Goal: Information Seeking & Learning: Check status

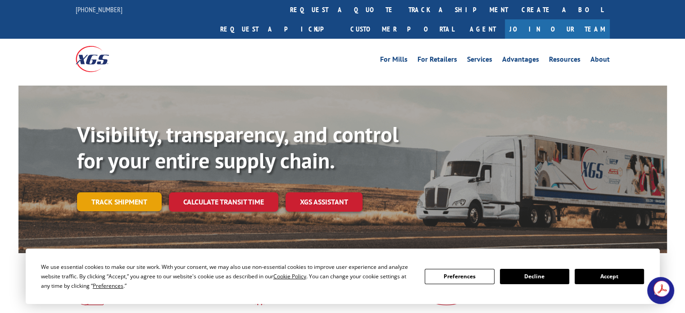
click at [111, 192] on link "Track shipment" at bounding box center [119, 201] width 85 height 19
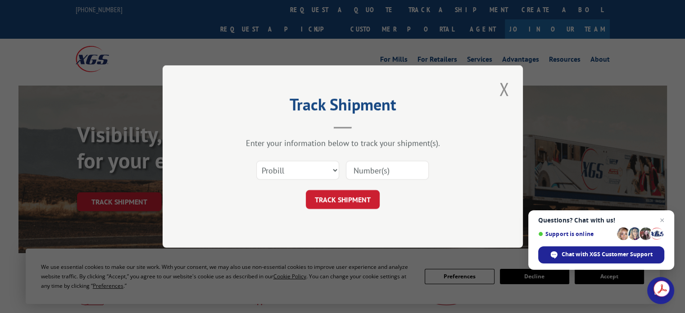
click at [378, 170] on input at bounding box center [387, 170] width 83 height 19
click at [326, 173] on select "Select category... Probill BOL PO" at bounding box center [297, 170] width 83 height 19
click at [256, 161] on select "Select category... Probill BOL PO" at bounding box center [297, 170] width 83 height 19
click at [373, 173] on input at bounding box center [387, 170] width 83 height 19
type input "6365220"
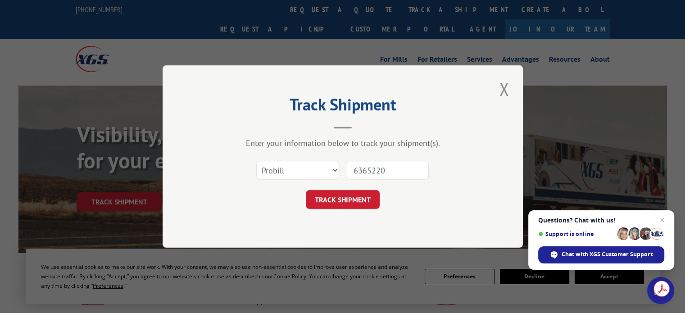
click button "TRACK SHIPMENT" at bounding box center [343, 199] width 74 height 19
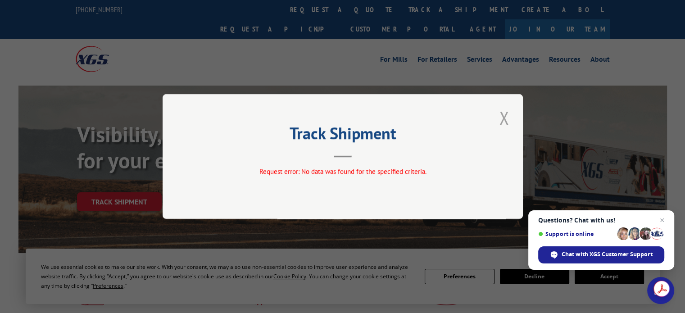
click at [503, 118] on button "Close modal" at bounding box center [503, 117] width 15 height 25
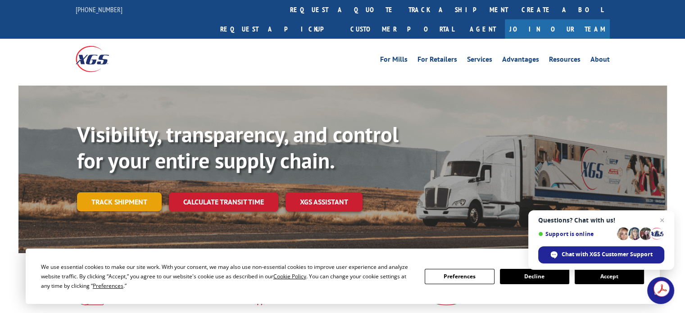
click at [123, 192] on link "Track shipment" at bounding box center [119, 201] width 85 height 19
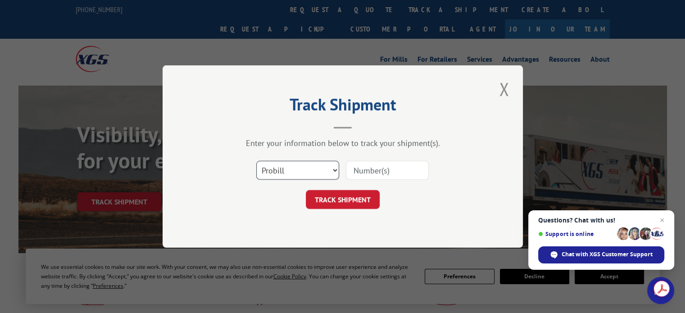
click at [295, 170] on select "Select category... Probill BOL PO" at bounding box center [297, 170] width 83 height 19
select select "bol"
click at [256, 161] on select "Select category... Probill BOL PO" at bounding box center [297, 170] width 83 height 19
click at [377, 172] on input at bounding box center [387, 170] width 83 height 19
type input "146312"
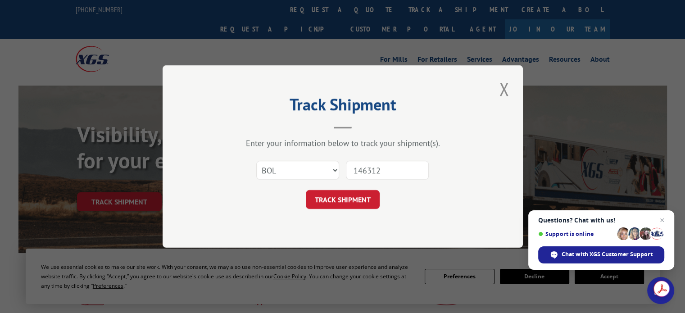
click button "TRACK SHIPMENT" at bounding box center [343, 199] width 74 height 19
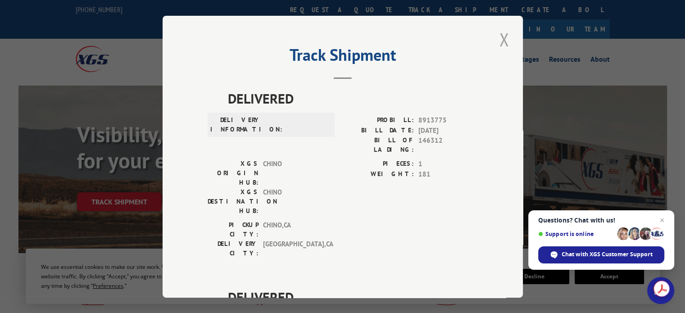
click at [501, 38] on button "Close modal" at bounding box center [503, 39] width 15 height 25
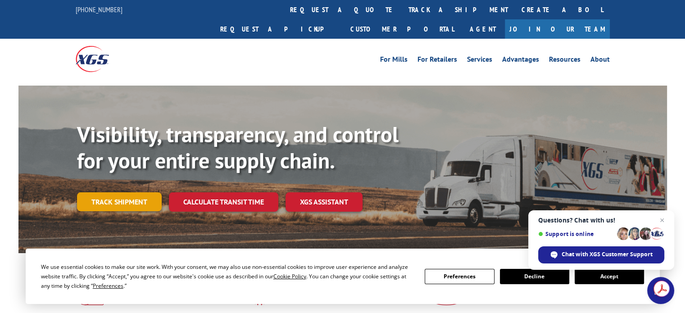
click at [127, 192] on link "Track shipment" at bounding box center [119, 201] width 85 height 19
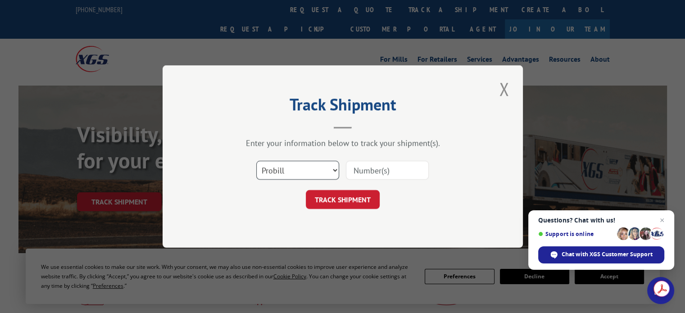
click at [317, 173] on select "Select category... Probill BOL PO" at bounding box center [297, 170] width 83 height 19
select select "po"
click at [256, 161] on select "Select category... Probill BOL PO" at bounding box center [297, 170] width 83 height 19
click at [374, 165] on input at bounding box center [387, 170] width 83 height 19
type input "146312"
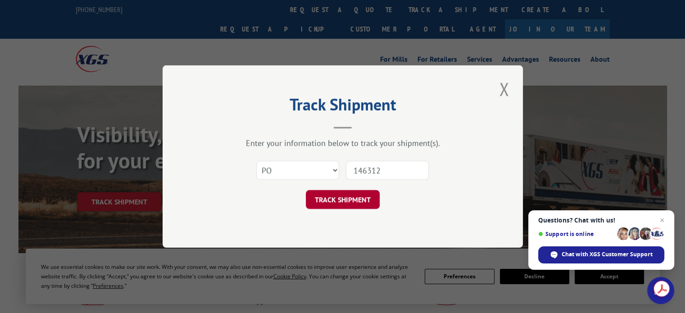
click at [361, 200] on button "TRACK SHIPMENT" at bounding box center [343, 199] width 74 height 19
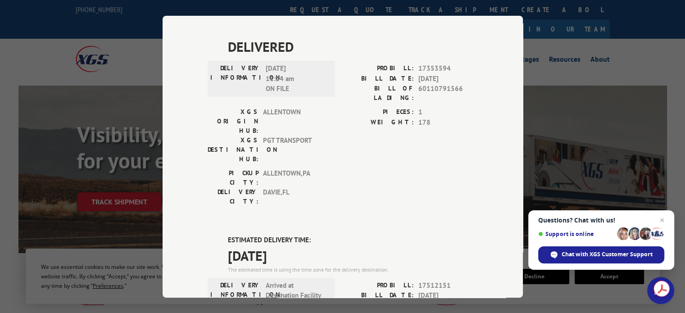
scroll to position [495, 0]
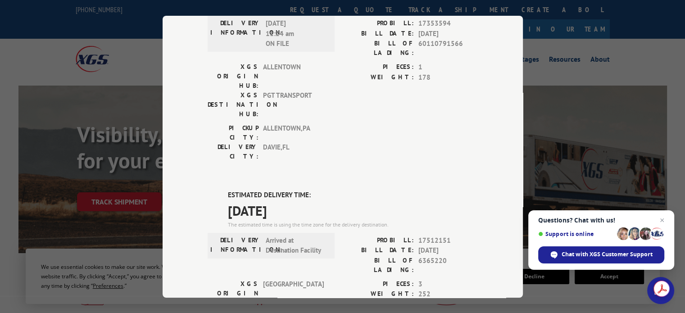
click at [592, 90] on div "Track Shipment DELIVERED DELIVERY INFORMATION: PROBILL: 10924367 BILL DATE: [DA…" at bounding box center [342, 156] width 685 height 313
